Goal: Information Seeking & Learning: Check status

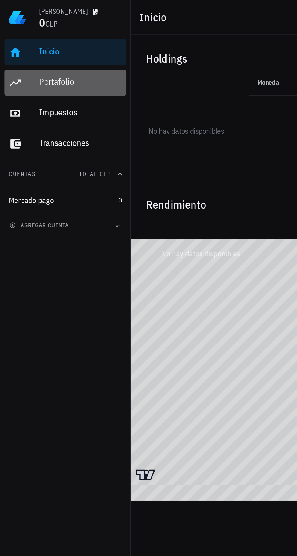
click at [34, 50] on div "Portafolio" at bounding box center [45, 46] width 46 height 14
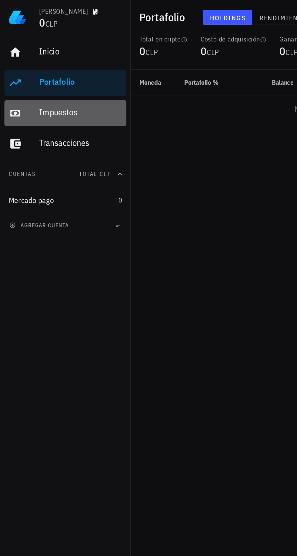
click at [25, 59] on div "Impuestos" at bounding box center [45, 63] width 46 height 14
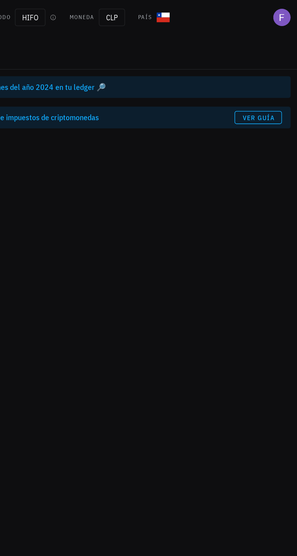
click at [146, 48] on div "No tienes transacciones del año 2024 en tu ledger 🔎" at bounding box center [190, 48] width 195 height 6
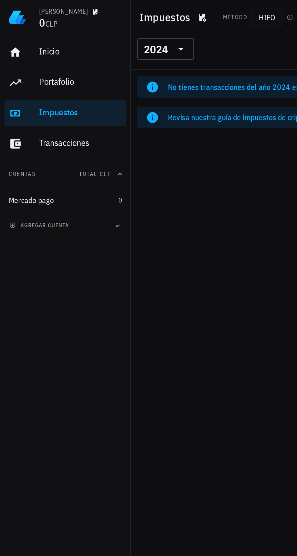
click at [100, 27] on icon at bounding box center [100, 28] width 3 height 2
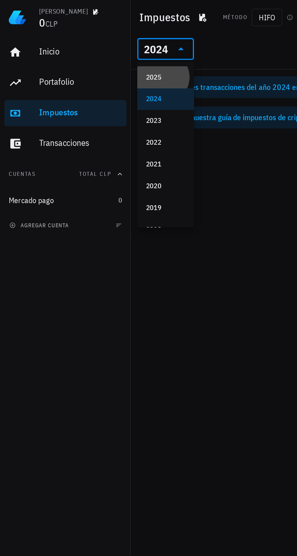
click at [89, 45] on div "2025" at bounding box center [92, 43] width 22 height 5
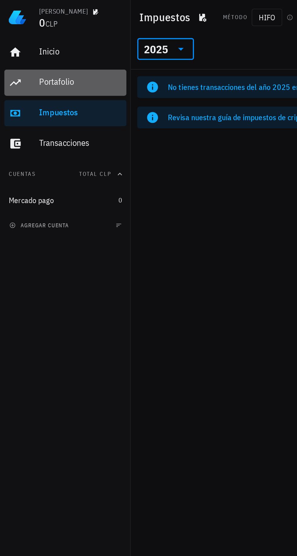
click at [24, 49] on div "Portafolio" at bounding box center [45, 46] width 46 height 14
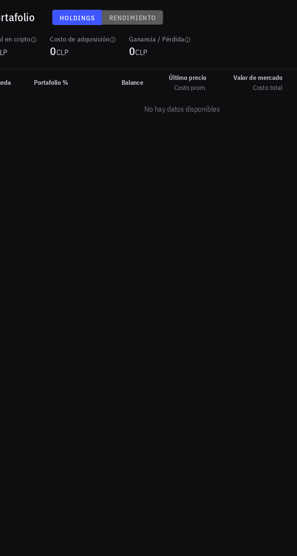
click at [152, 8] on span "Rendimiento" at bounding box center [157, 10] width 27 height 5
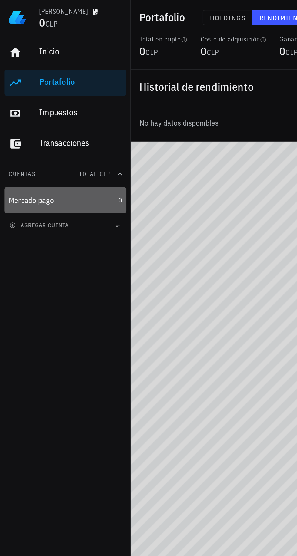
click at [19, 113] on div "Mercado pago" at bounding box center [17, 111] width 25 height 5
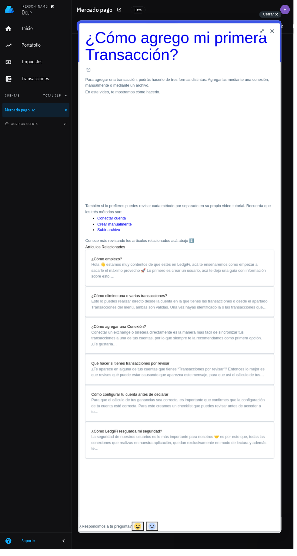
click at [34, 191] on div "Inicio [GEOGRAPHIC_DATA] Impuestos [GEOGRAPHIC_DATA] Cuentas Total CLP Mercado …" at bounding box center [36, 278] width 73 height 519
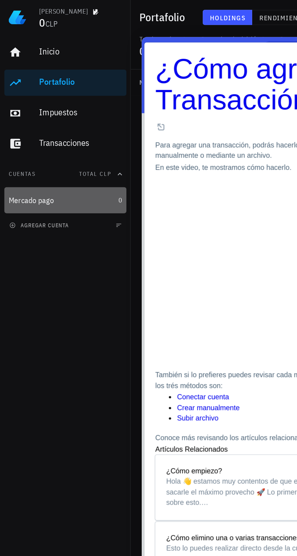
click at [44, 108] on div "Mercado pago" at bounding box center [34, 111] width 59 height 12
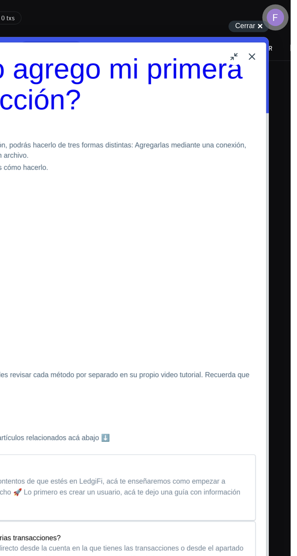
click at [293, 11] on div "avatar" at bounding box center [288, 10] width 10 height 10
